Goal: Information Seeking & Learning: Learn about a topic

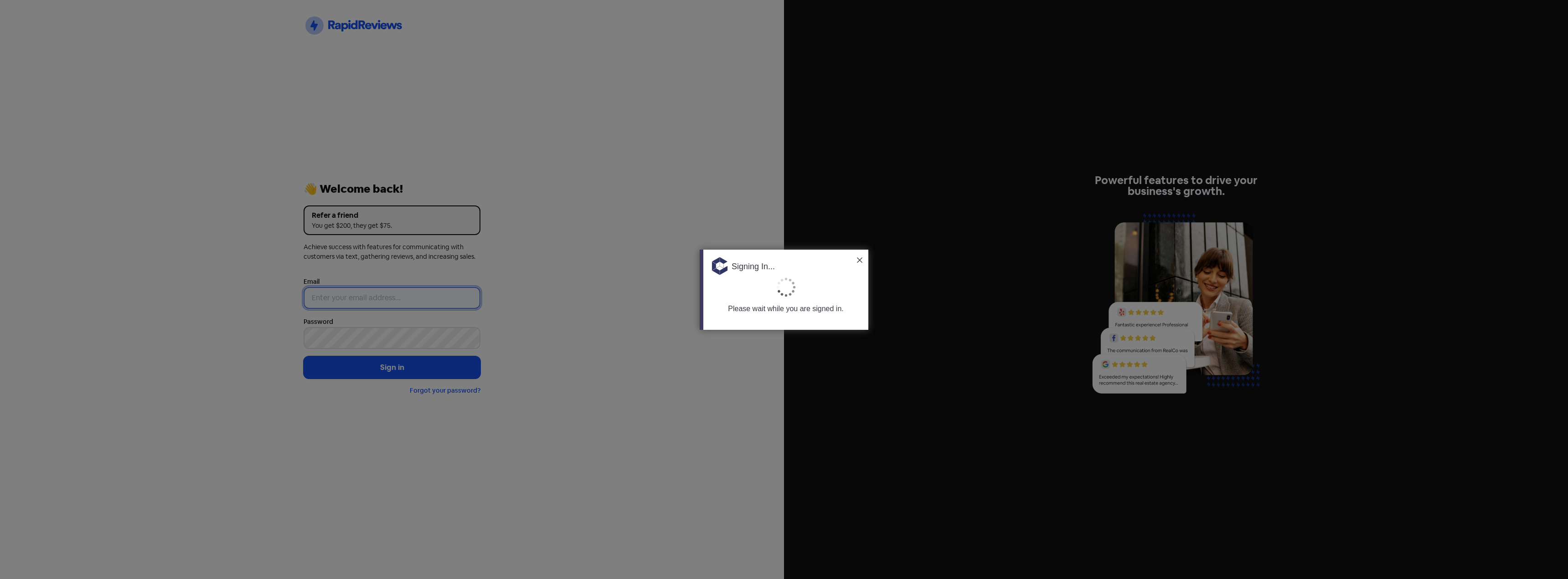
type input "[PERSON_NAME][EMAIL_ADDRESS][DOMAIN_NAME]"
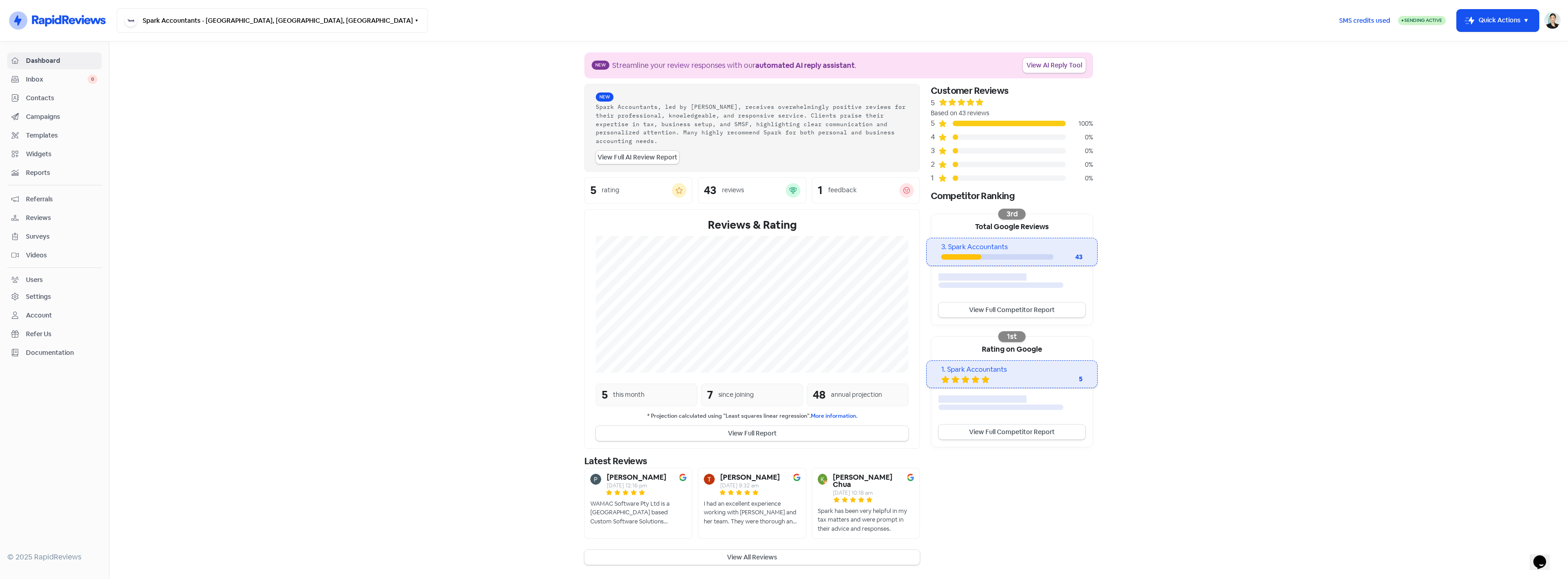
click at [37, 216] on span "Reviews" at bounding box center [62, 217] width 71 height 9
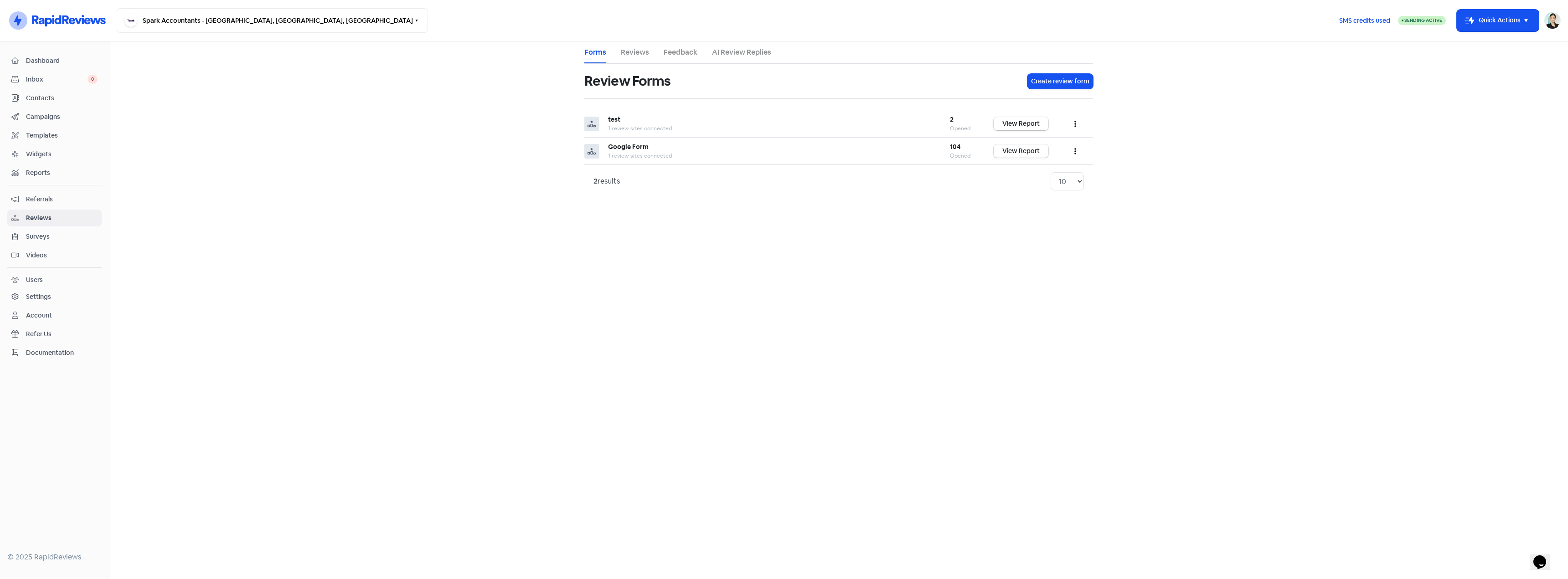
click at [58, 104] on link "Contacts" at bounding box center [54, 98] width 94 height 17
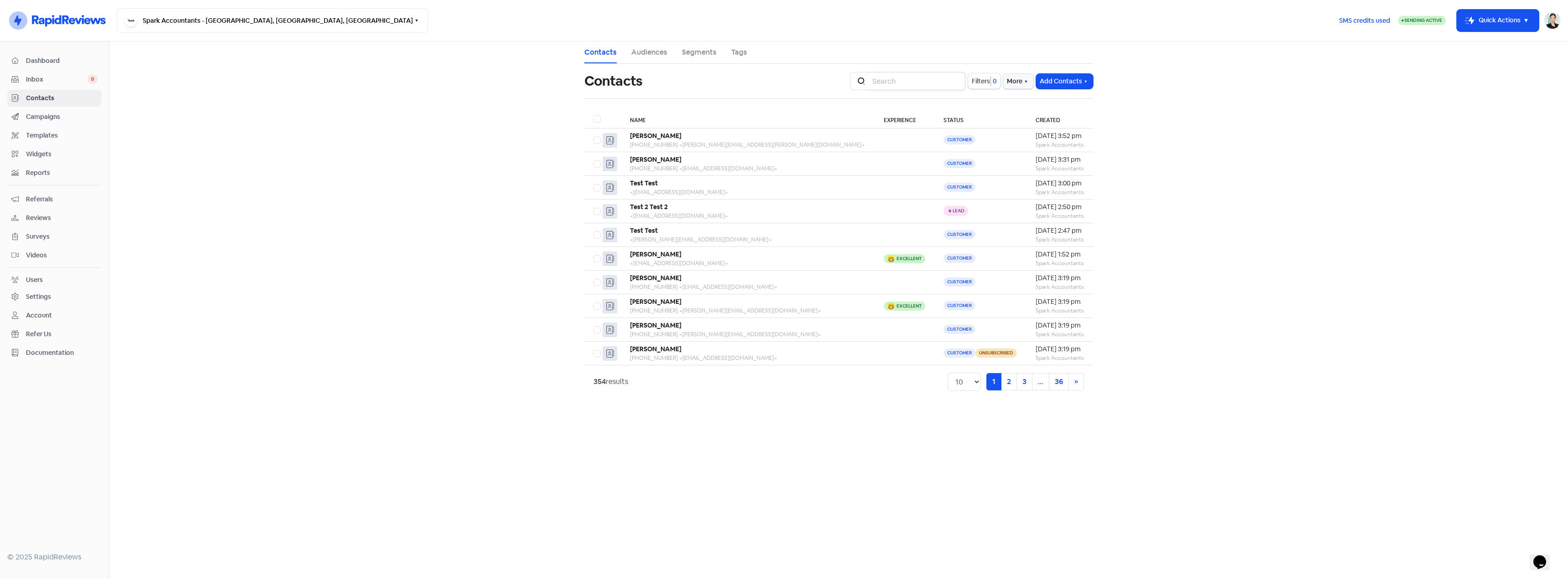
click at [915, 81] on input "search" at bounding box center [917, 81] width 99 height 18
type input "[PERSON_NAME]"
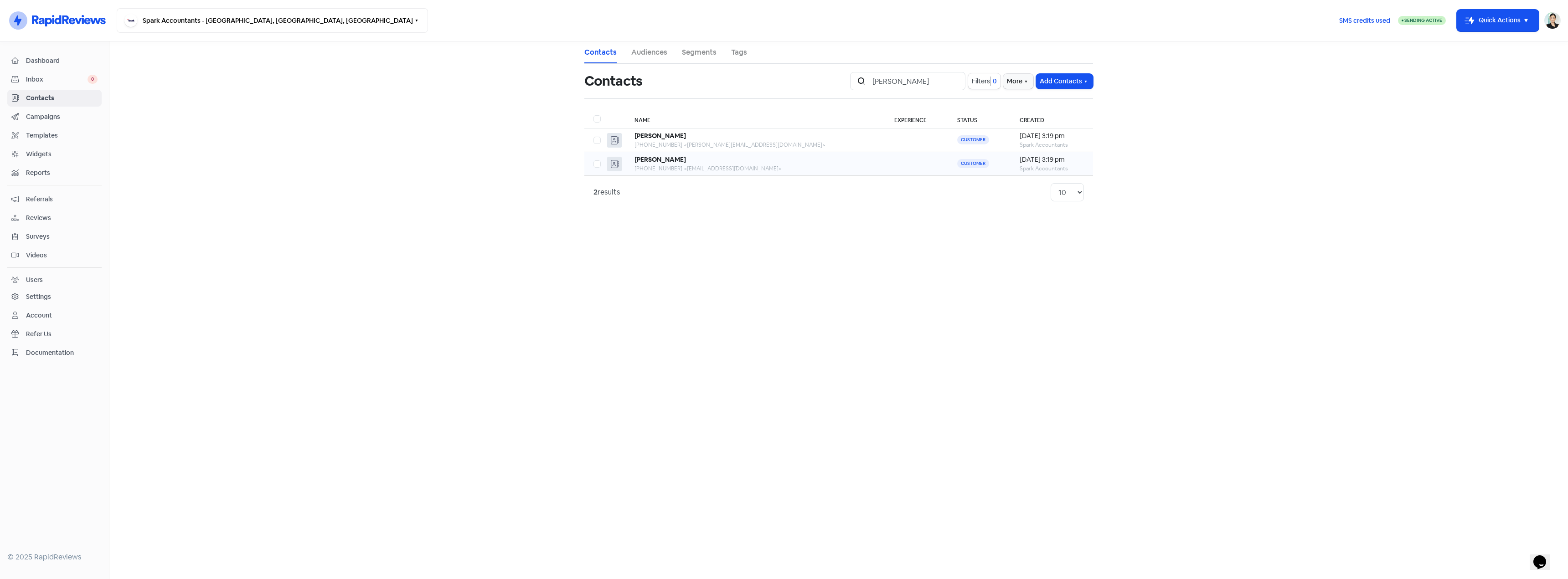
click at [714, 169] on div "[PHONE_NUMBER] <[EMAIL_ADDRESS][DOMAIN_NAME]>" at bounding box center [755, 169] width 241 height 8
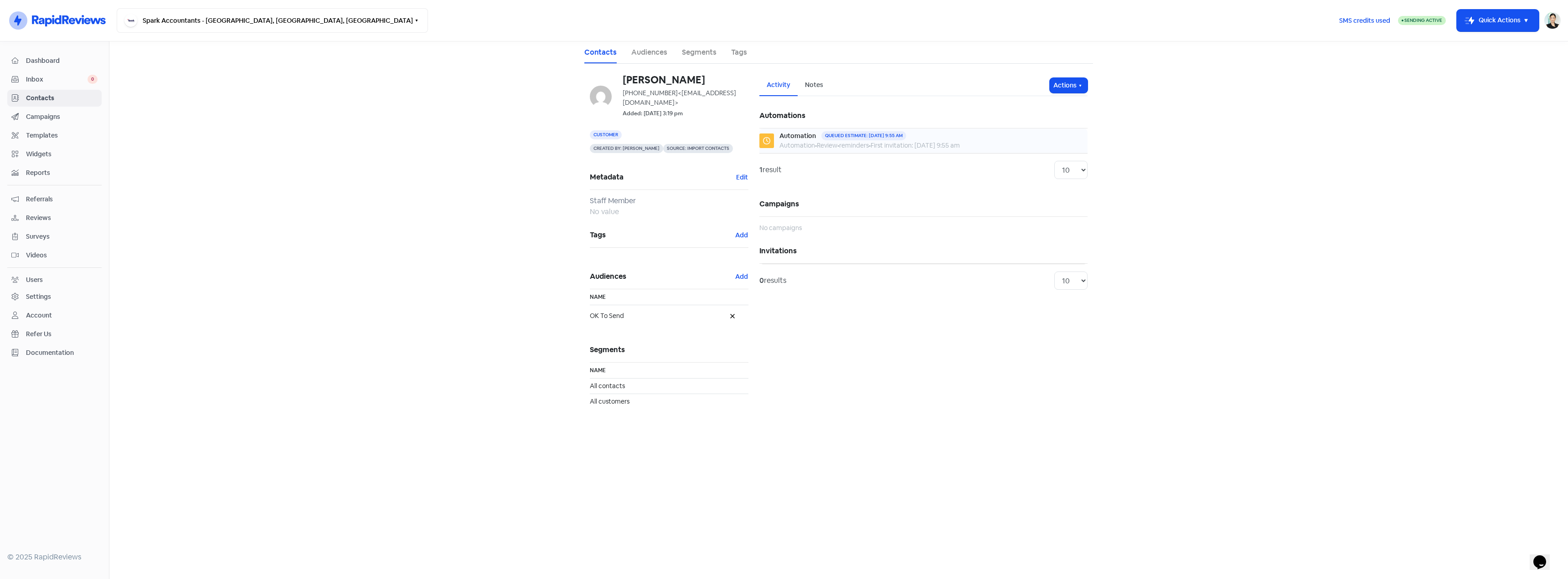
click at [898, 143] on span "First invitation: [DATE] 9:55 am" at bounding box center [915, 145] width 89 height 8
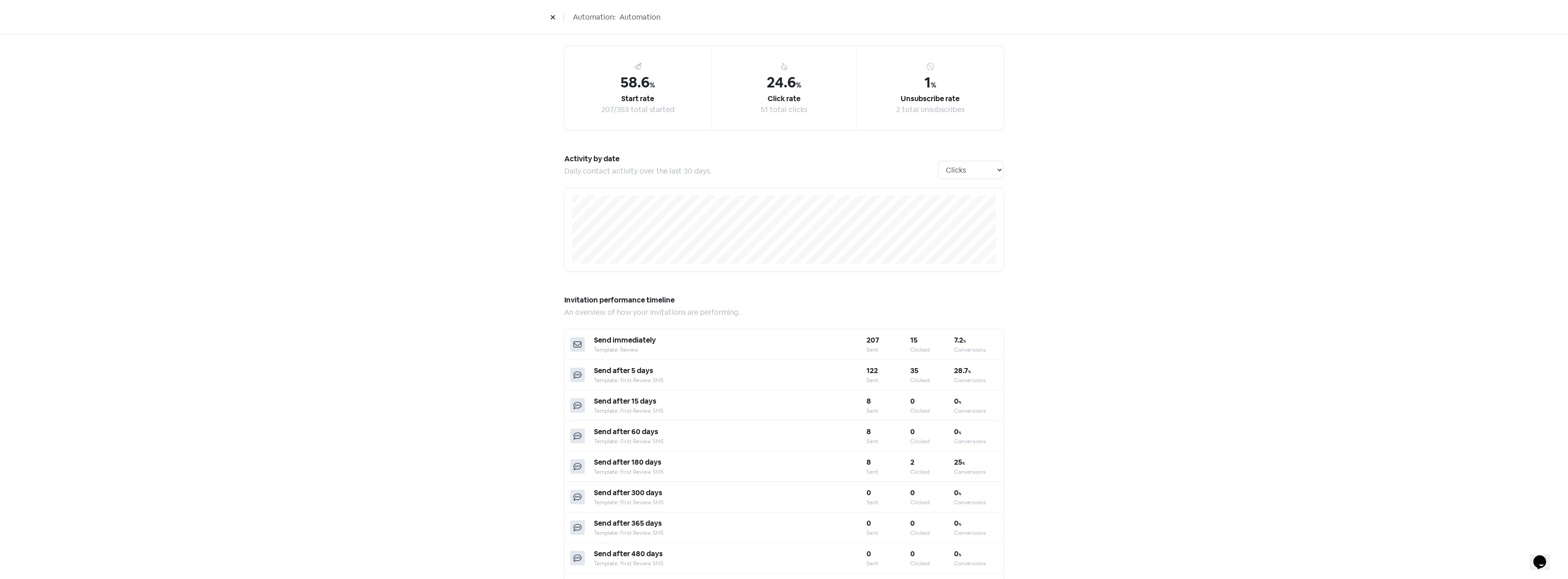
scroll to position [76, 0]
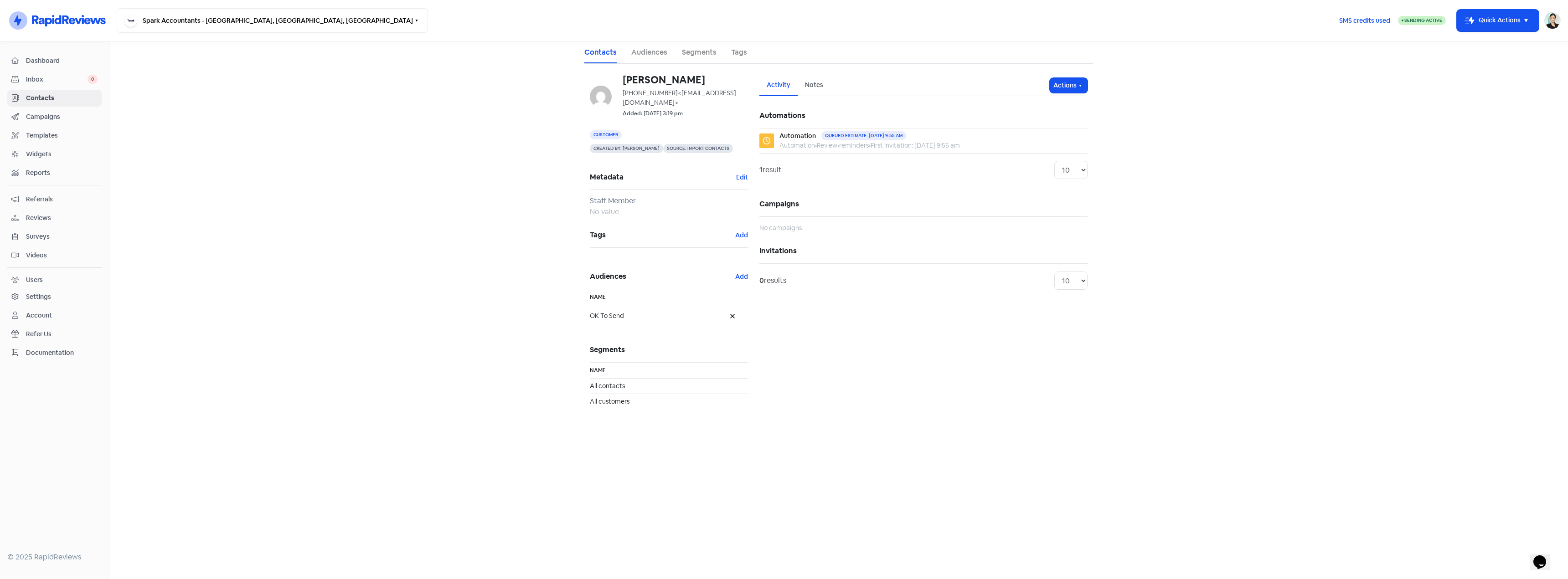
click at [848, 82] on div "Activity Notes" at bounding box center [905, 85] width 290 height 21
click at [818, 82] on div "Notes" at bounding box center [814, 84] width 18 height 9
drag, startPoint x: 780, startPoint y: 86, endPoint x: 679, endPoint y: 65, distance: 103.2
click at [779, 86] on div "Activity" at bounding box center [779, 84] width 24 height 9
click at [651, 55] on link "Audiences" at bounding box center [649, 52] width 36 height 11
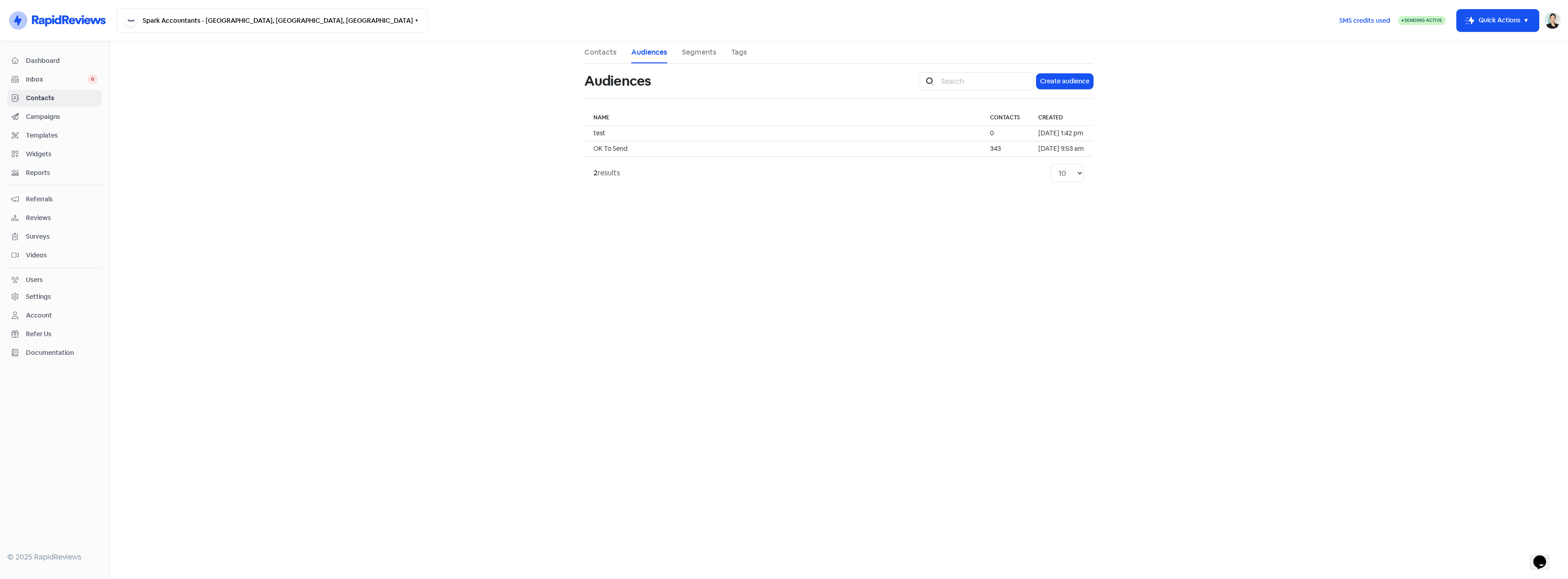
click at [687, 53] on link "Segments" at bounding box center [699, 52] width 35 height 11
click at [601, 52] on link "Contacts" at bounding box center [601, 52] width 32 height 11
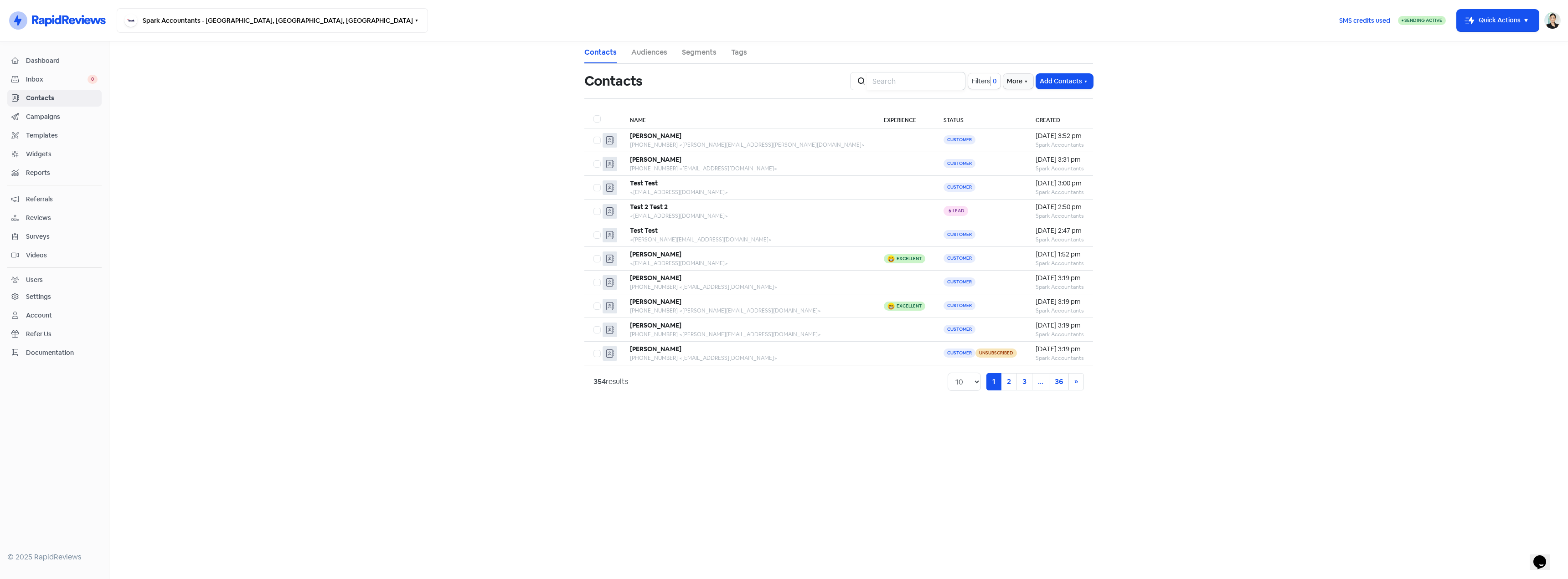
click at [911, 80] on input "search" at bounding box center [917, 81] width 99 height 18
type input "[PERSON_NAME]"
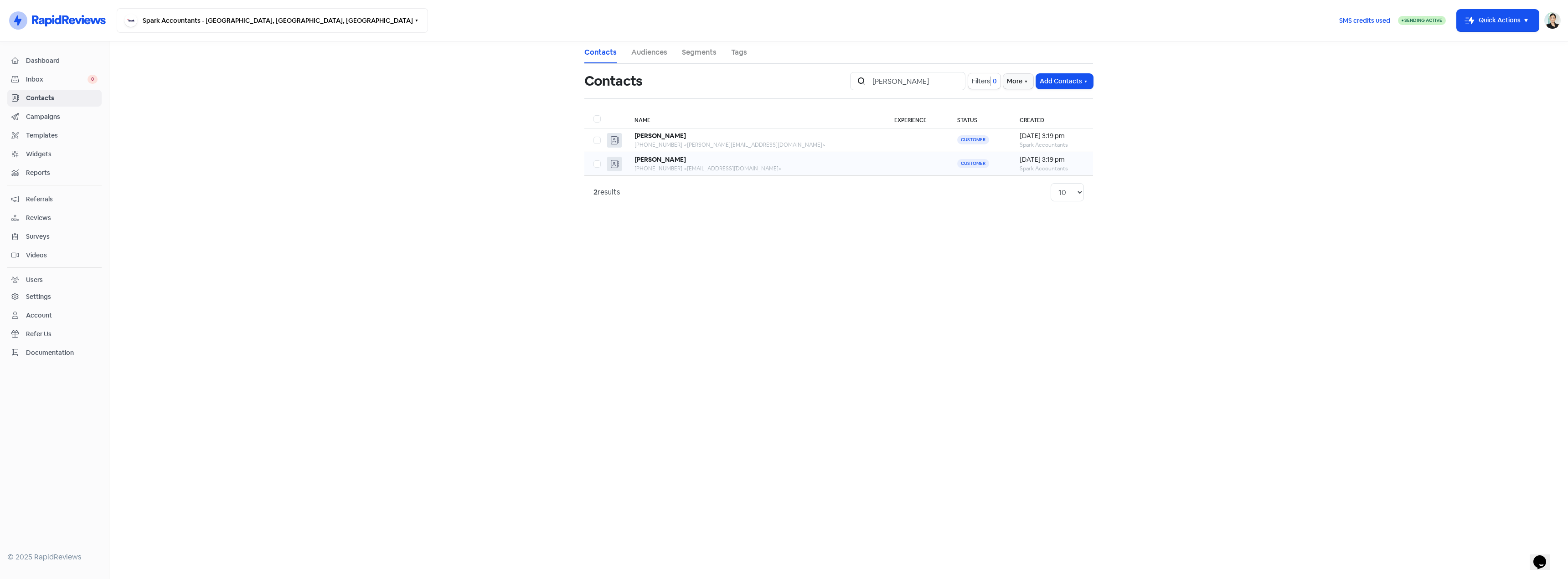
click at [697, 165] on div "[PHONE_NUMBER] <[EMAIL_ADDRESS][DOMAIN_NAME]>" at bounding box center [755, 169] width 241 height 8
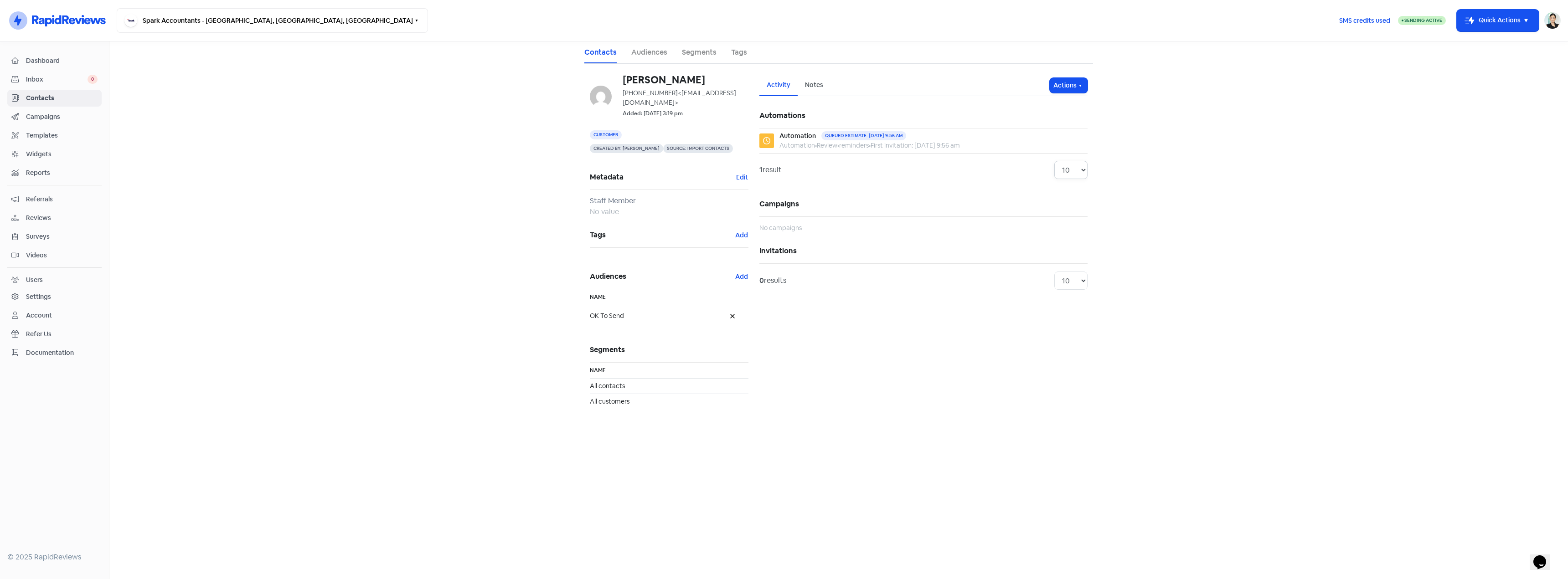
click at [1074, 179] on select "10 20 30 50 100" at bounding box center [1070, 169] width 33 height 18
click at [952, 212] on h5 "Campaigns" at bounding box center [923, 204] width 328 height 25
click at [559, 144] on main "Contacts Audiences Segments Tags [PERSON_NAME] [PHONE_NUMBER] <[EMAIL_ADDRESS][…" at bounding box center [838, 310] width 1458 height 537
drag, startPoint x: 643, startPoint y: 137, endPoint x: 702, endPoint y: 137, distance: 59.0
click at [702, 143] on div "Created by: [PERSON_NAME] Source: Import contacts" at bounding box center [668, 149] width 159 height 11
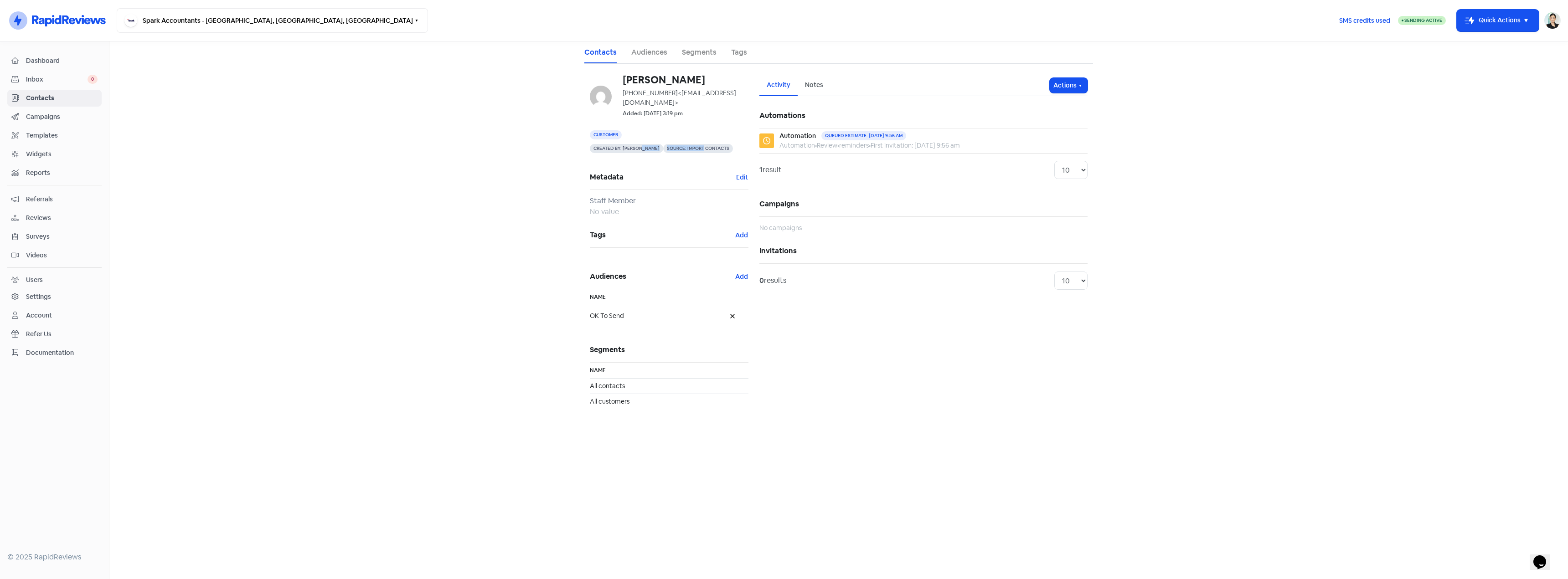
click at [702, 144] on span "Source: Import contacts" at bounding box center [698, 149] width 70 height 9
click at [510, 148] on main "Contacts Audiences Segments Tags [PERSON_NAME] [PHONE_NUMBER] <[EMAIL_ADDRESS][…" at bounding box center [838, 310] width 1458 height 537
click at [37, 169] on span "Reports" at bounding box center [62, 172] width 71 height 9
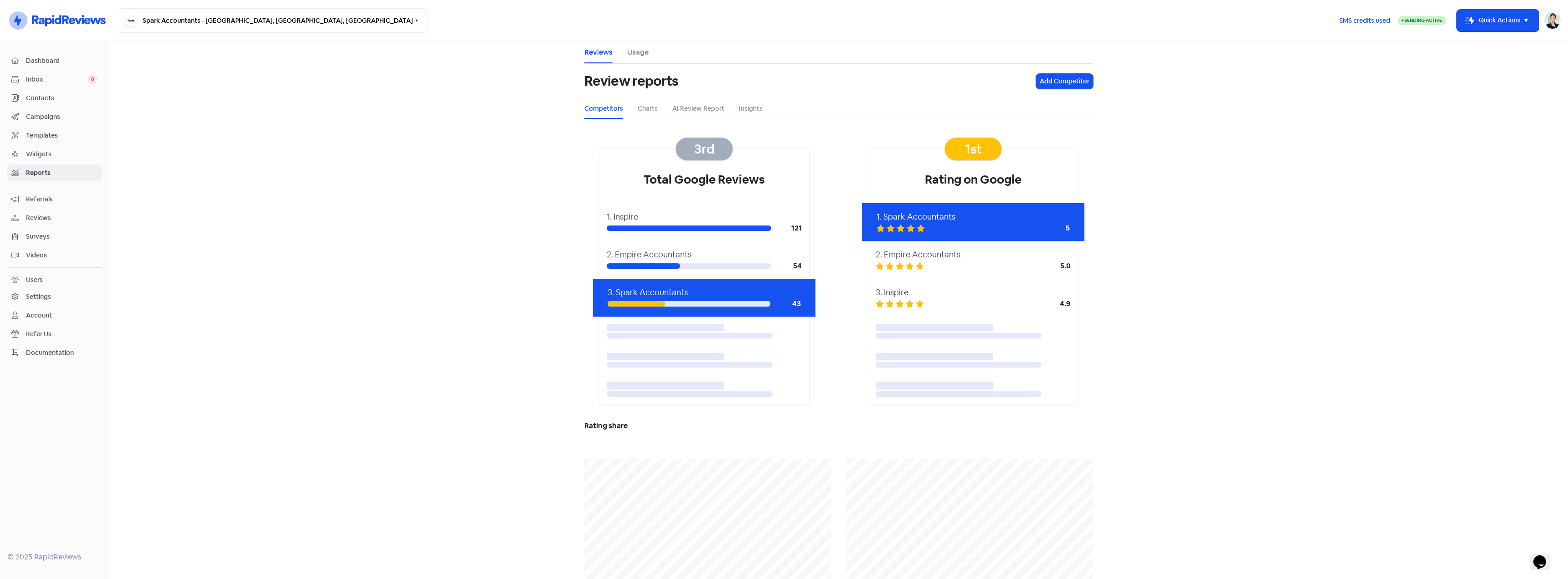
click at [638, 115] on li "Charts" at bounding box center [648, 109] width 20 height 20
click at [661, 110] on ul "Competitors Charts AI Review Report Insights" at bounding box center [838, 109] width 509 height 20
click at [646, 113] on link "Charts" at bounding box center [648, 108] width 20 height 9
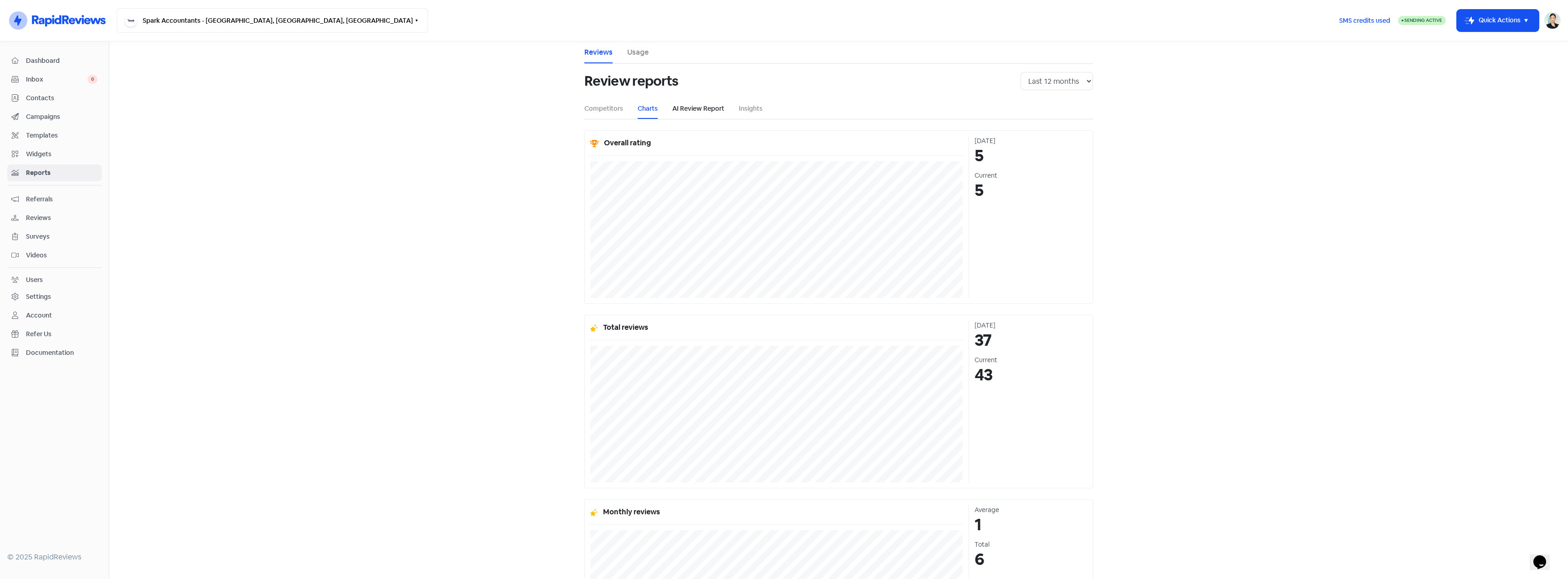
click at [704, 111] on link "AI Review Report" at bounding box center [698, 108] width 52 height 9
select select "12_months"
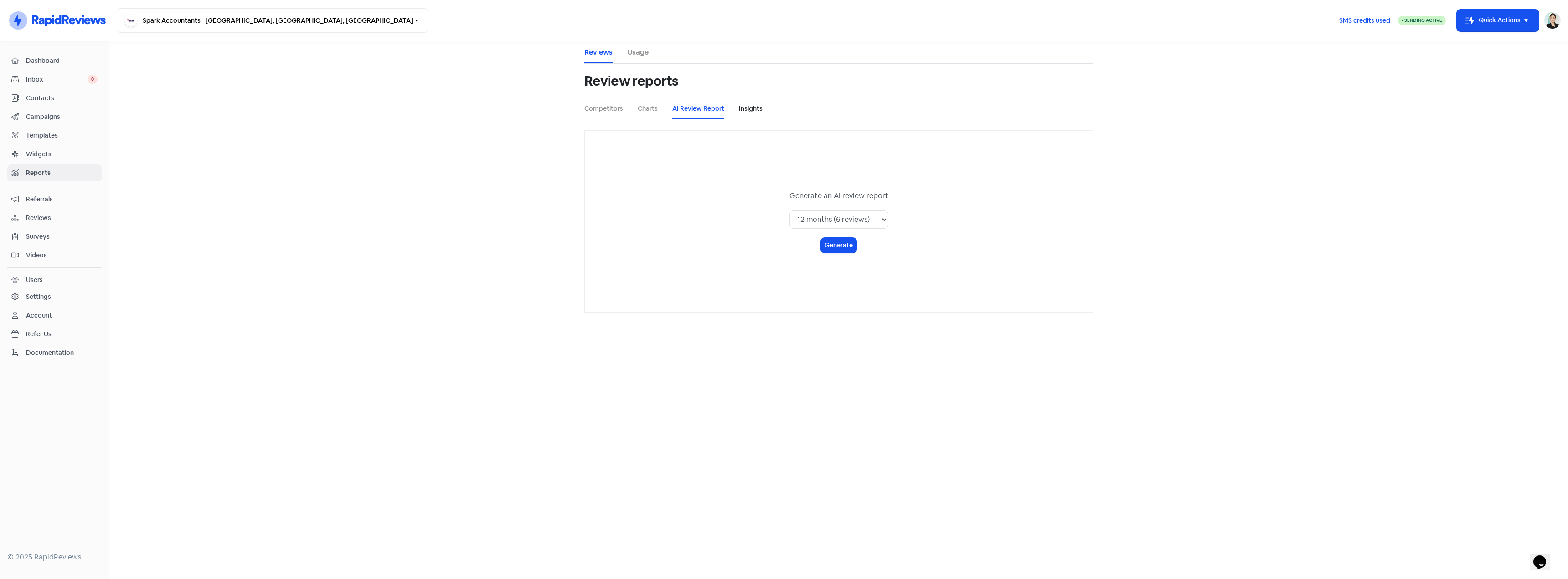
click at [753, 110] on link "Insights" at bounding box center [751, 108] width 24 height 9
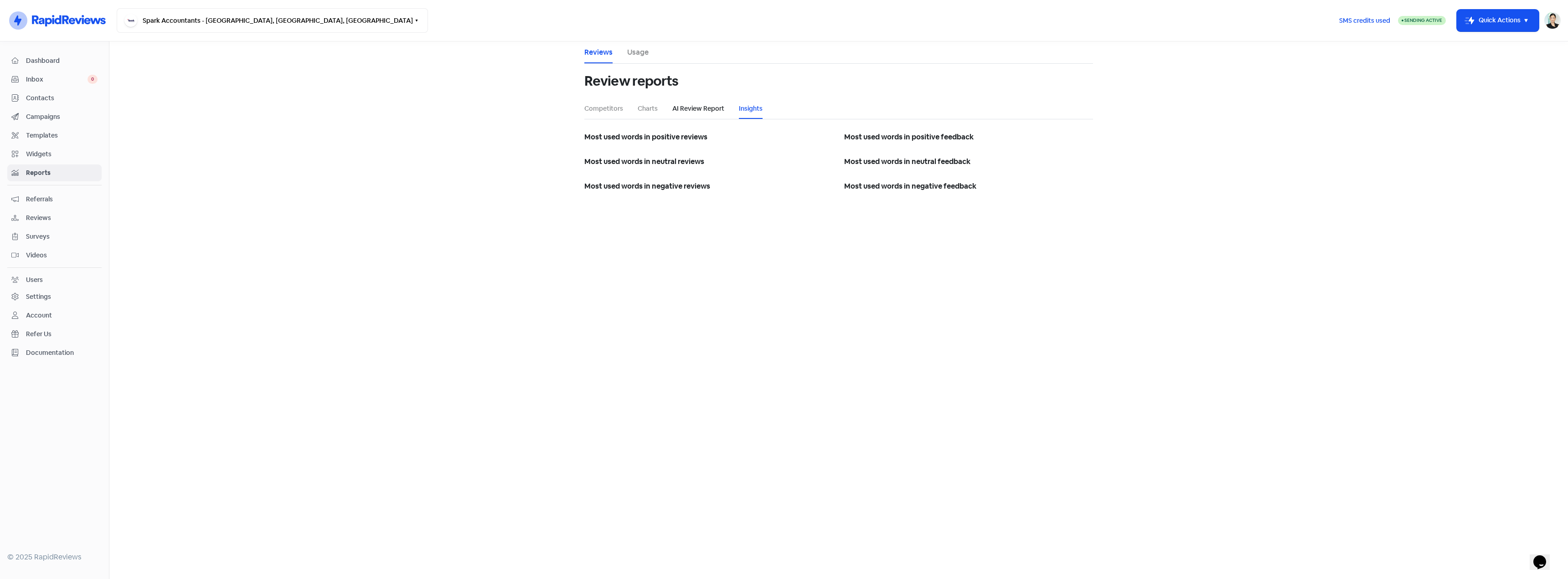
click at [700, 110] on link "AI Review Report" at bounding box center [698, 108] width 52 height 9
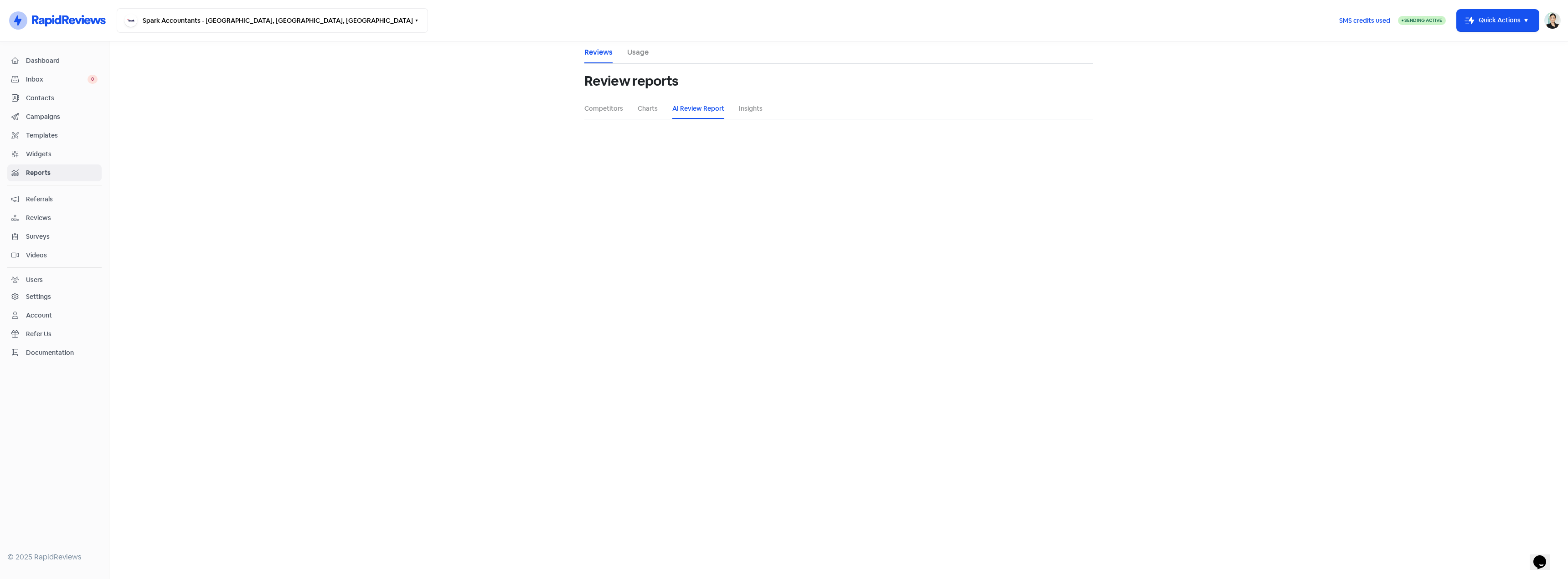
select select "12_months"
click at [843, 246] on button "Generate" at bounding box center [839, 245] width 36 height 15
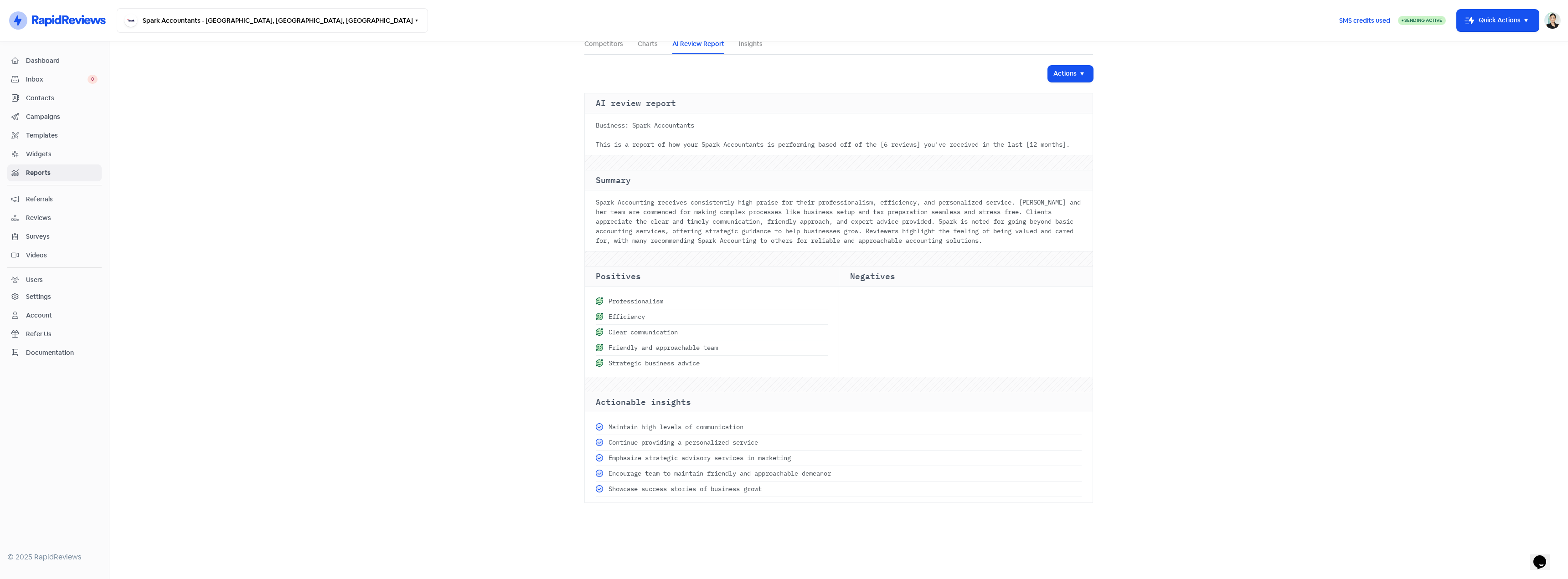
scroll to position [110, 0]
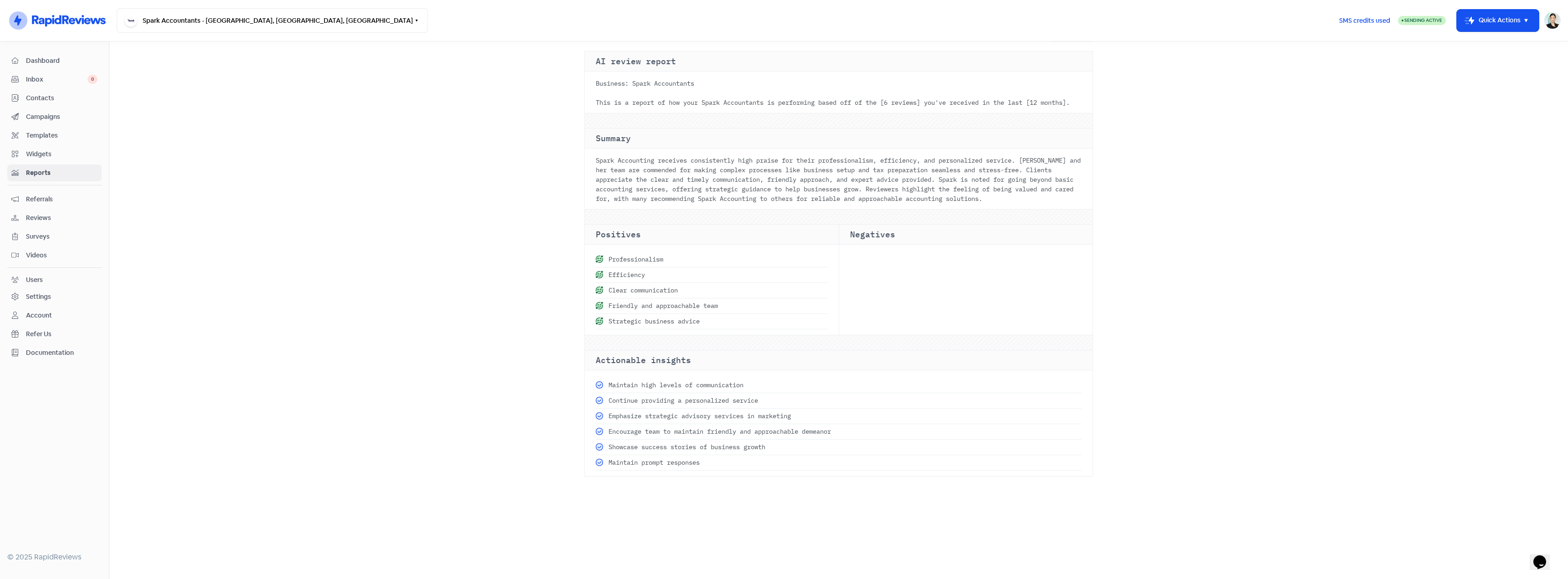
click at [680, 393] on div "Maintain high levels of communication" at bounding box center [838, 385] width 486 height 15
click at [673, 408] on div "Continue providing a personalized service" at bounding box center [838, 401] width 486 height 15
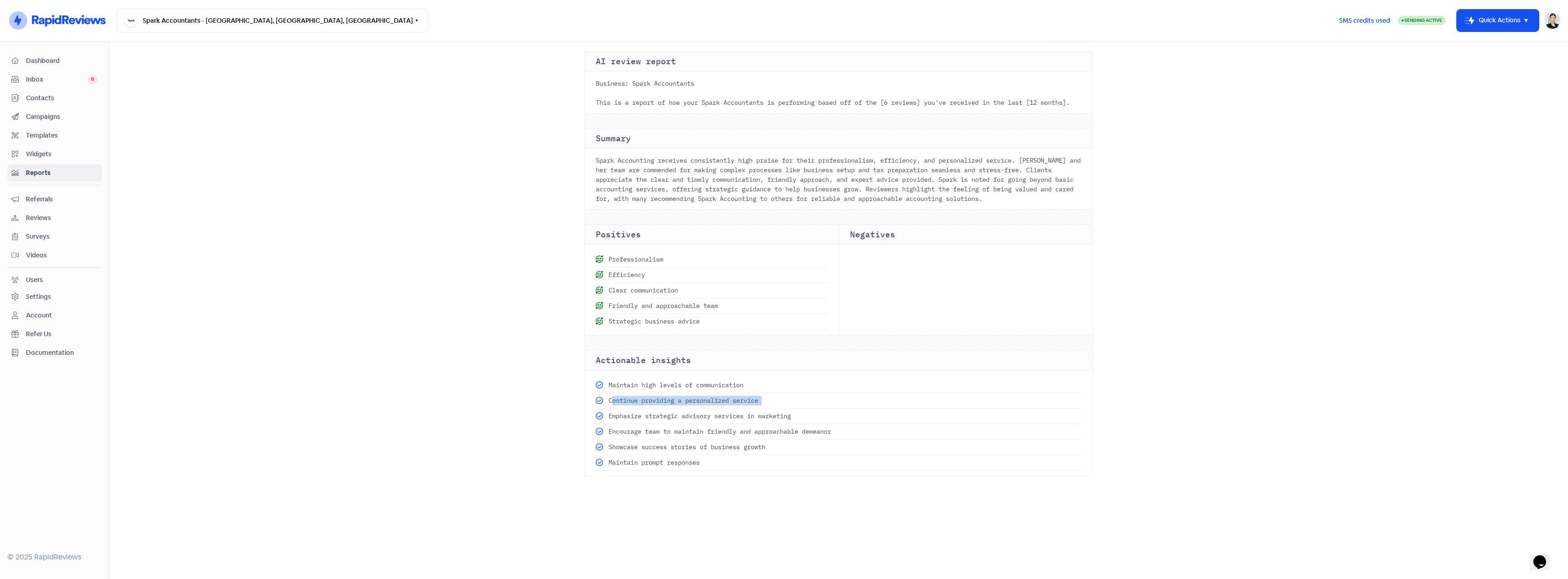
click at [673, 408] on div "Continue providing a personalized service" at bounding box center [838, 401] width 486 height 15
click at [806, 408] on div "Continue providing a personalized service" at bounding box center [838, 401] width 486 height 15
drag, startPoint x: 806, startPoint y: 418, endPoint x: 794, endPoint y: 432, distance: 18.4
click at [806, 408] on div "Continue providing a personalized service" at bounding box center [838, 401] width 486 height 15
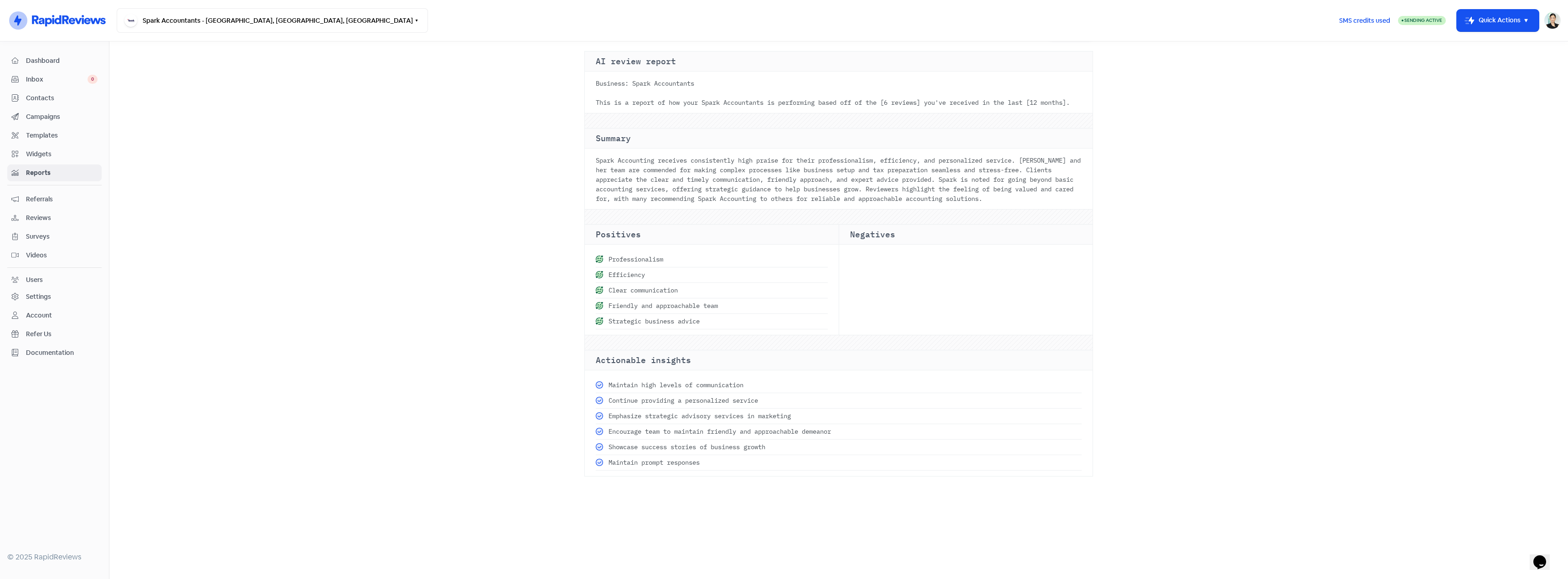
click at [792, 424] on div "Emphasize strategic advisory services in marketing" at bounding box center [838, 416] width 486 height 15
click at [821, 440] on div "Encourage team to maintain friendly and approachable demeanor" at bounding box center [838, 432] width 486 height 15
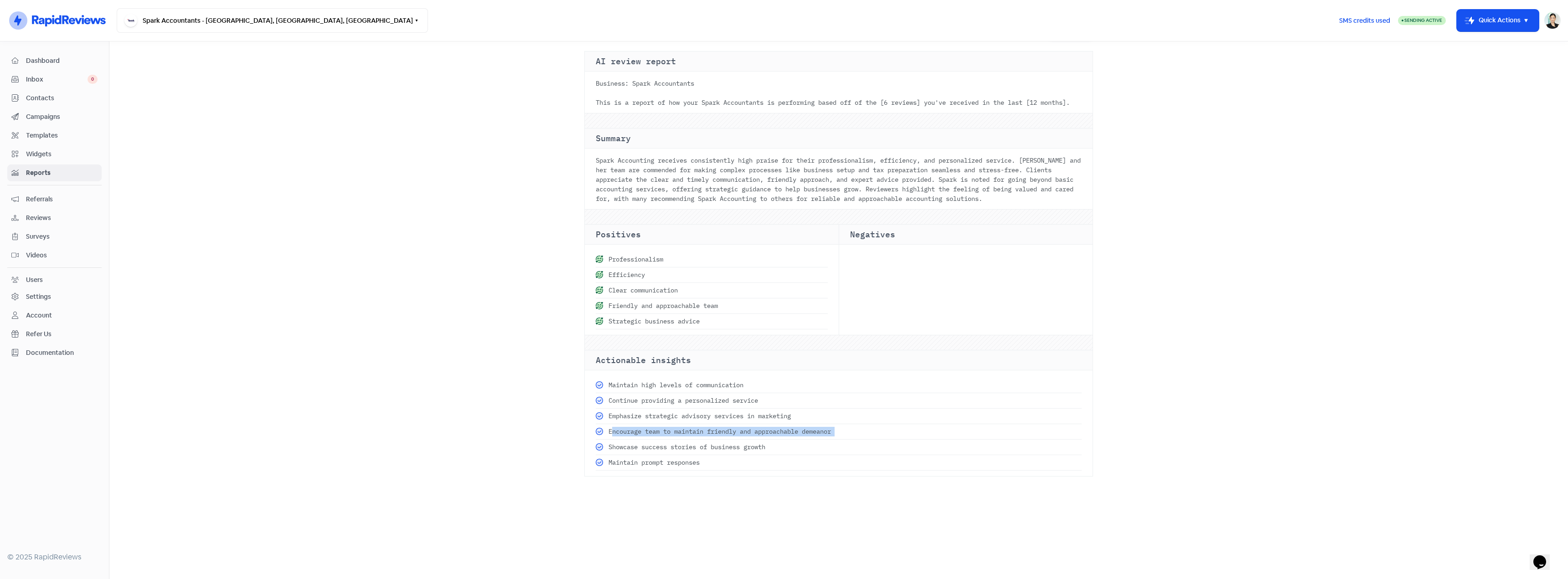
click at [821, 440] on div "Encourage team to maintain friendly and approachable demeanor" at bounding box center [838, 432] width 486 height 15
click at [730, 455] on div "Showcase success stories of business growth" at bounding box center [838, 447] width 486 height 15
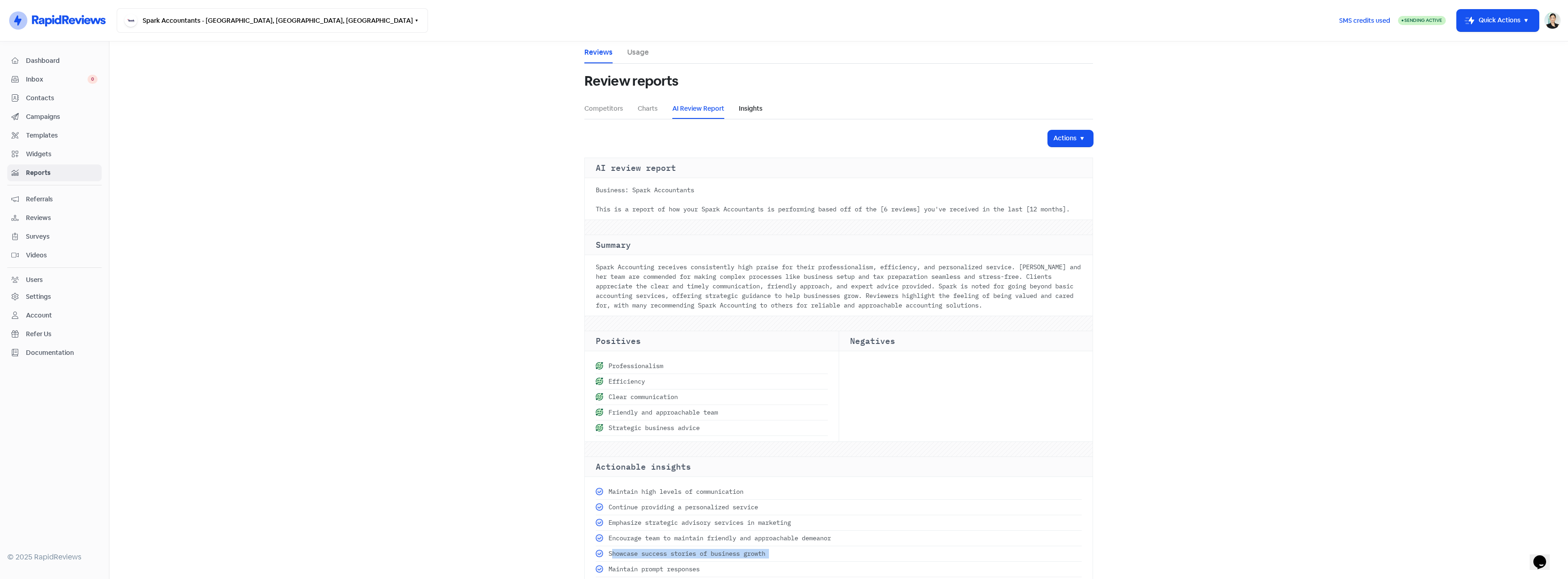
click at [744, 110] on link "Insights" at bounding box center [751, 108] width 24 height 9
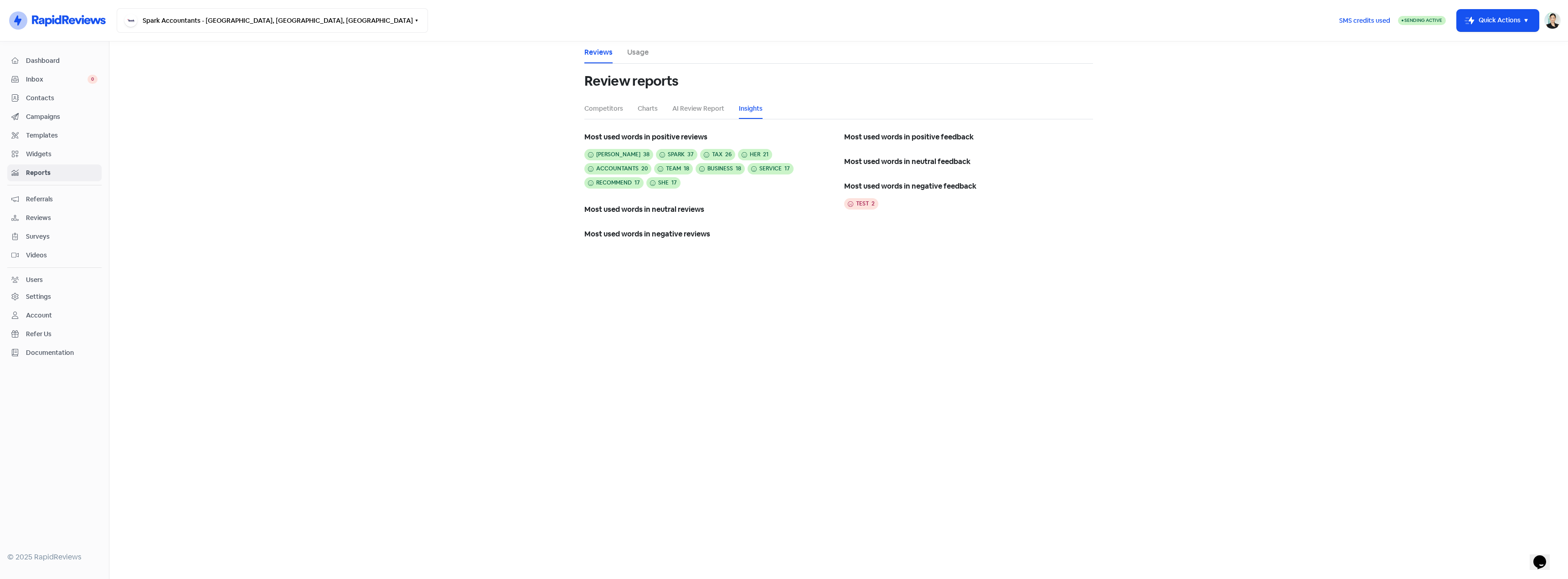
click at [389, 93] on main "Reviews Usage Review reports Competitors Charts AI Review Report Insights Most …" at bounding box center [838, 310] width 1458 height 537
click at [33, 58] on span "Dashboard" at bounding box center [62, 60] width 71 height 9
